Goal: Find specific page/section: Find specific page/section

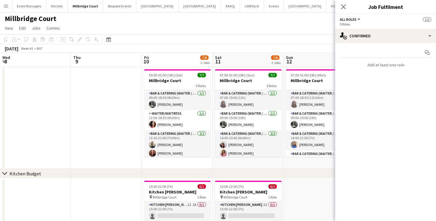
scroll to position [0, 231]
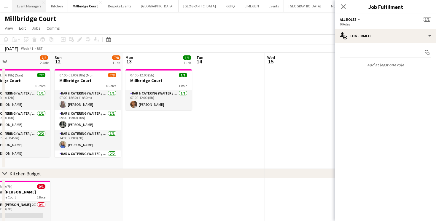
click at [19, 8] on button "Event Managers Close" at bounding box center [29, 6] width 34 height 12
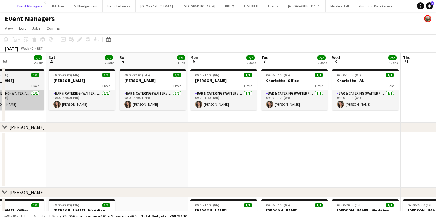
scroll to position [0, 182]
